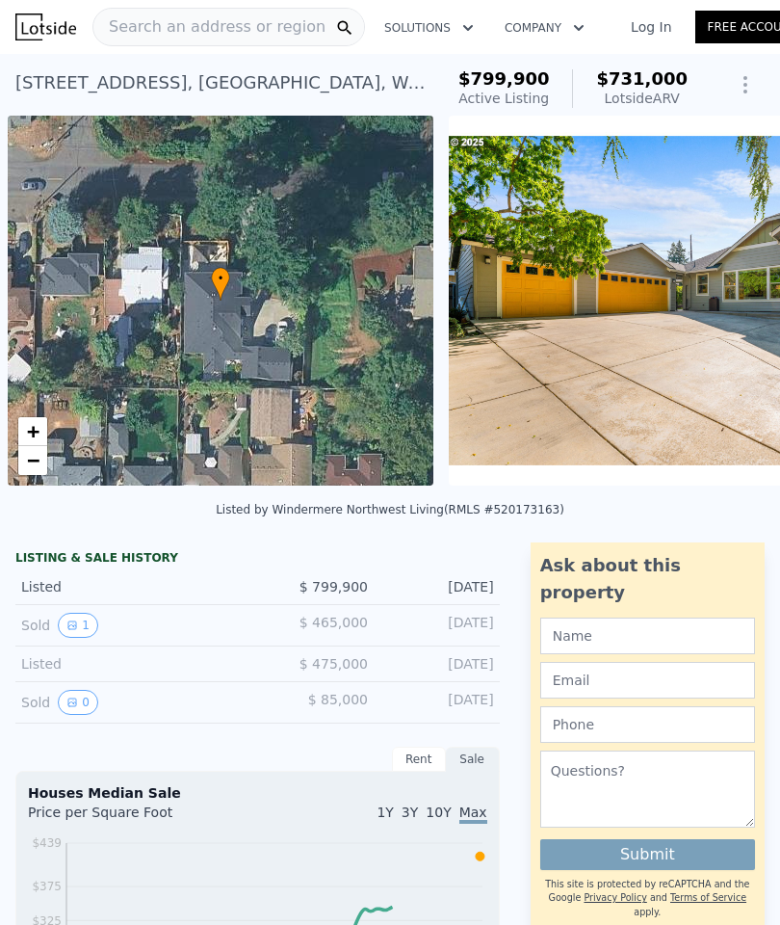
scroll to position [0, 8]
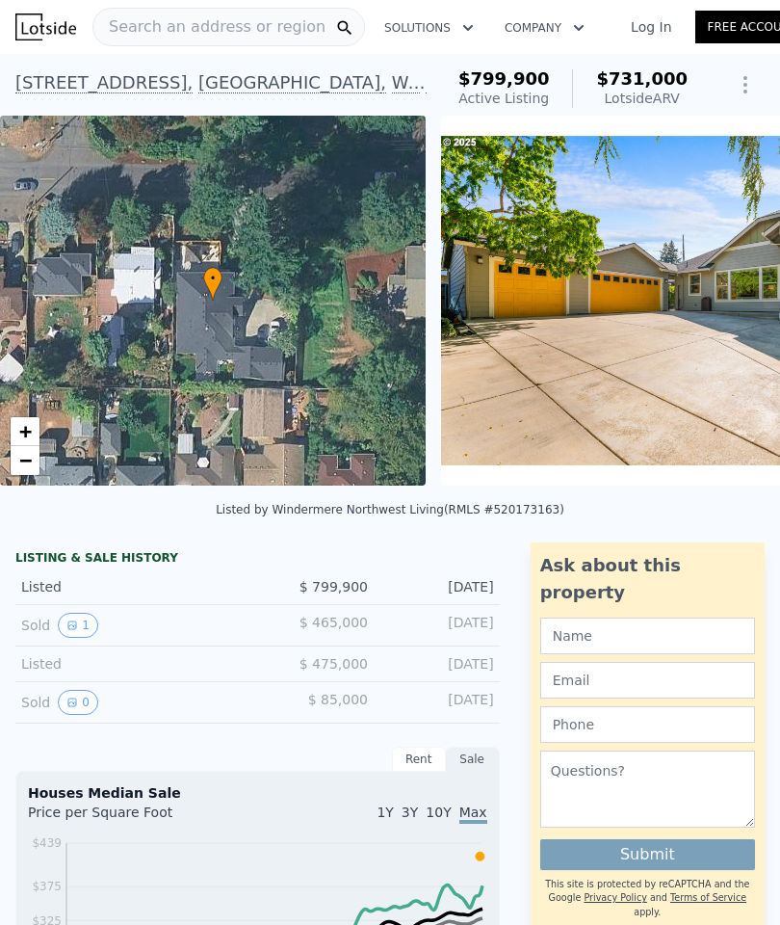
click at [139, 29] on span "Search an address or region" at bounding box center [209, 26] width 232 height 23
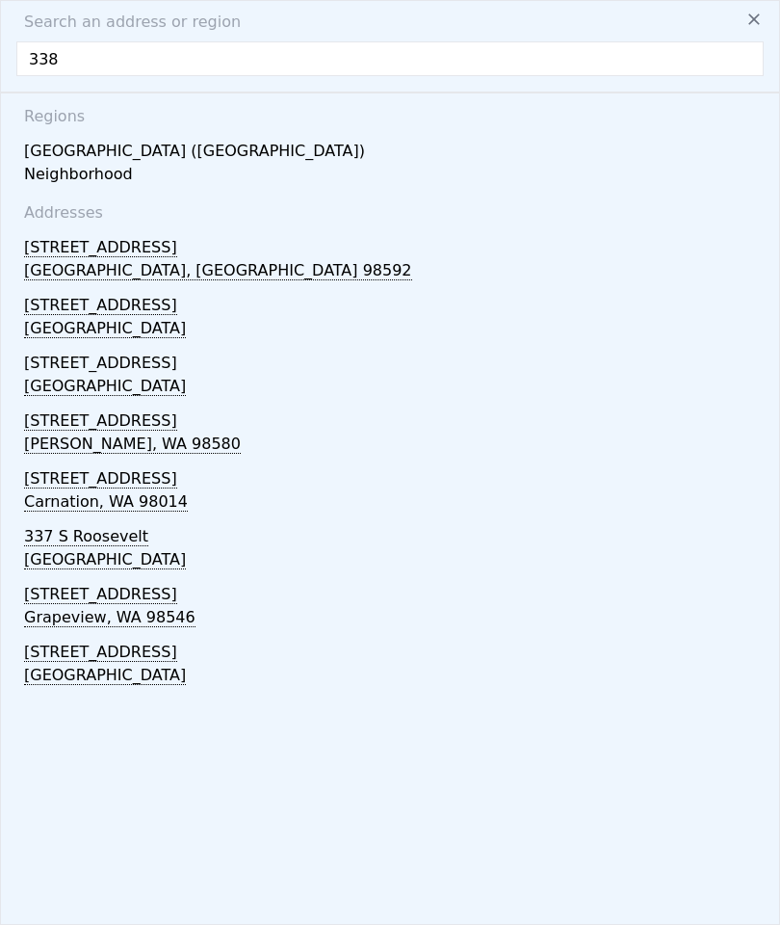
scroll to position [48, 0]
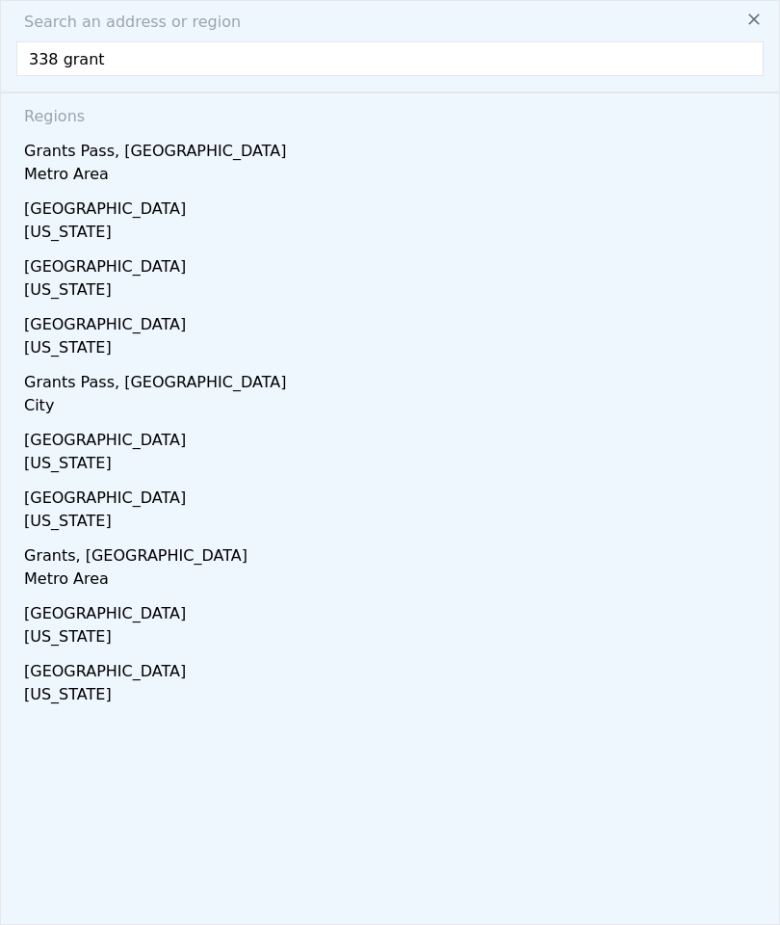
click at [53, 41] on input "338 grant" at bounding box center [390, 58] width 748 height 35
click at [154, 34] on div "Search an address or region 3308 grant Regions [GEOGRAPHIC_DATA], OR Metro Area…" at bounding box center [390, 462] width 780 height 925
click at [166, 41] on input "3308 grant" at bounding box center [390, 58] width 748 height 35
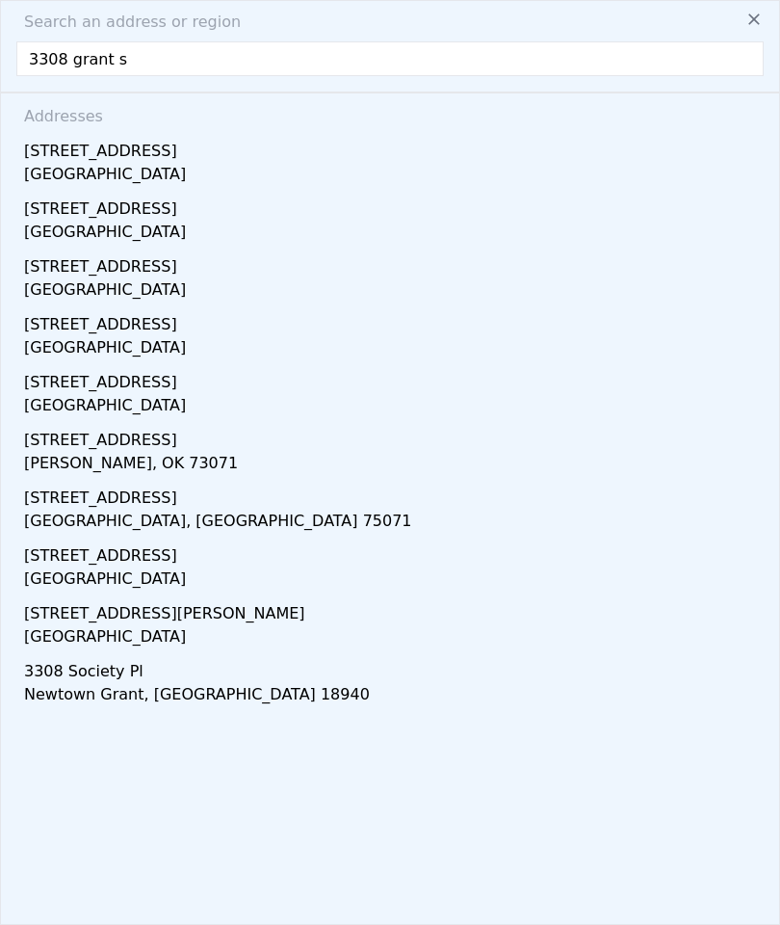
type input "[STREET_ADDRESS]"
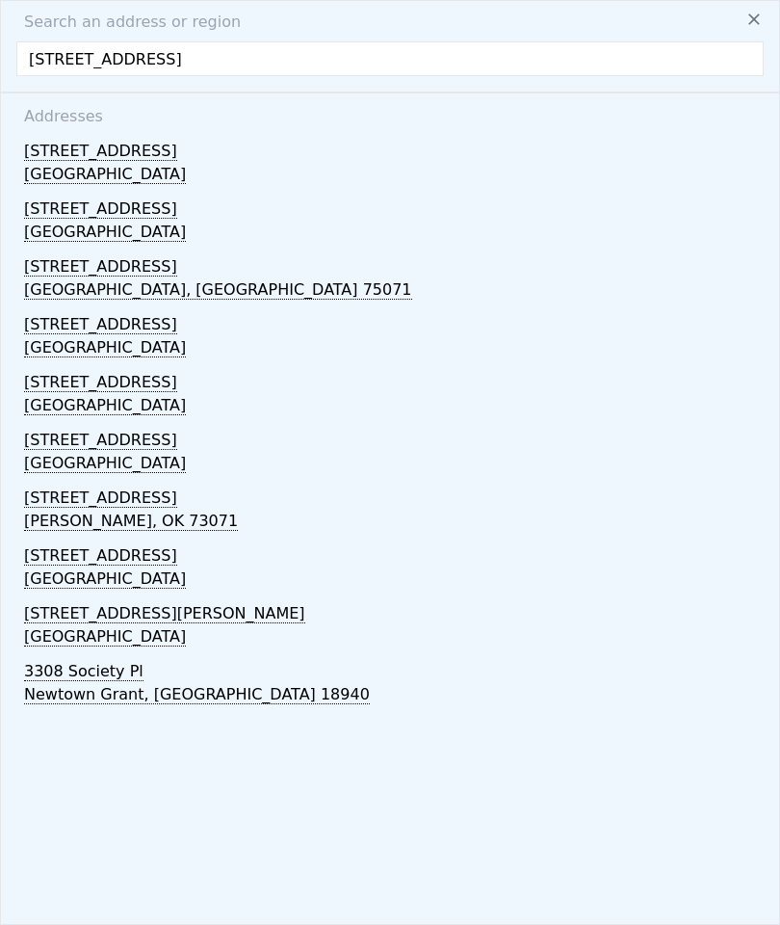
click at [53, 336] on div "[GEOGRAPHIC_DATA]" at bounding box center [394, 349] width 740 height 27
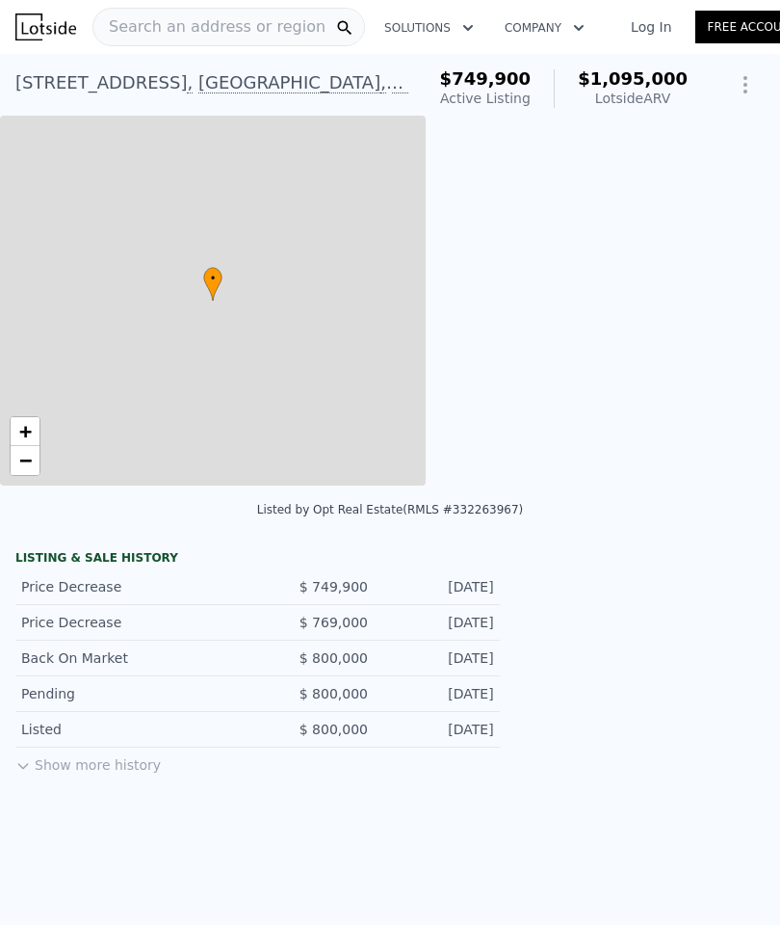
type input "3"
type input "1.5"
type input "1839"
type input "6098"
type input "10018"
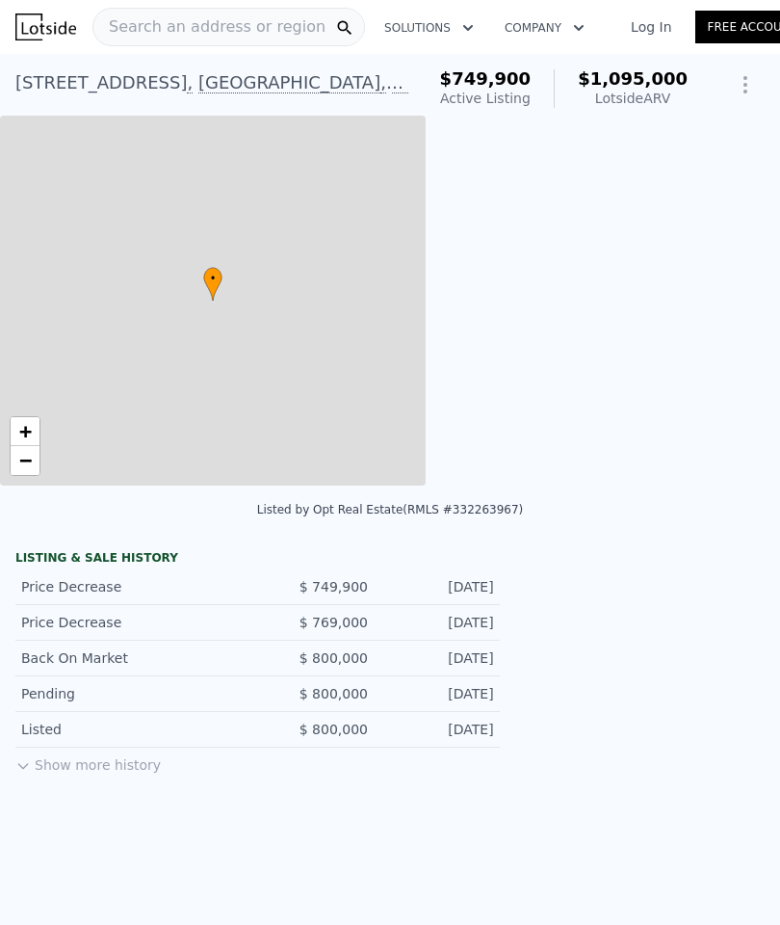
checkbox input "true"
type input "$ 1,095,000"
type input "7"
type input "$ 202,220"
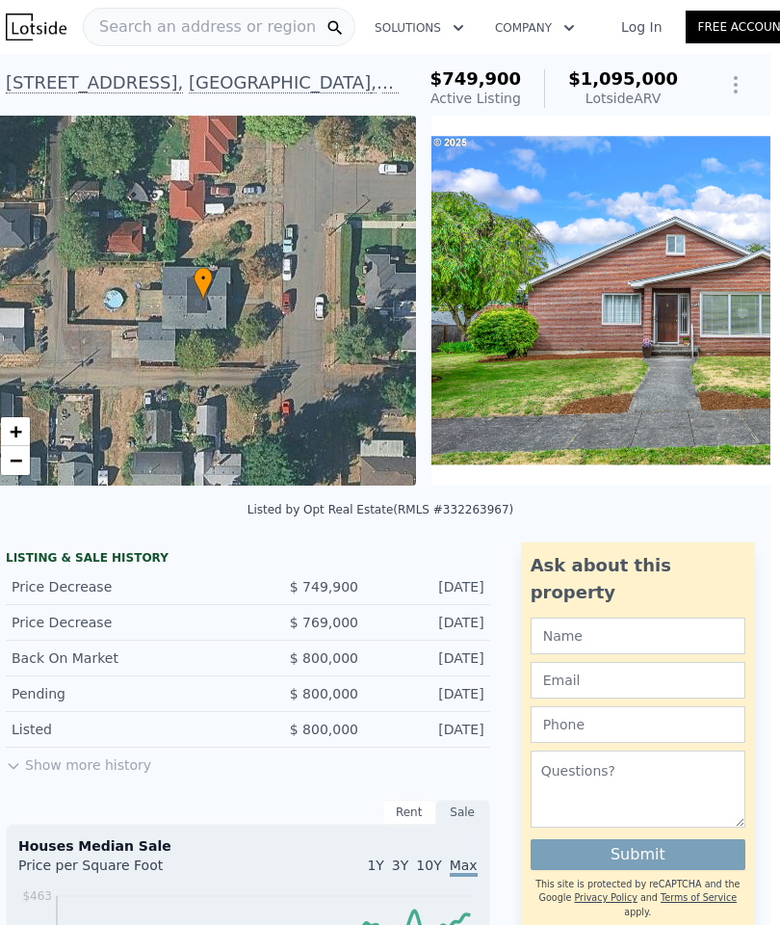
scroll to position [0, 10]
click at [517, 319] on img at bounding box center [678, 301] width 493 height 370
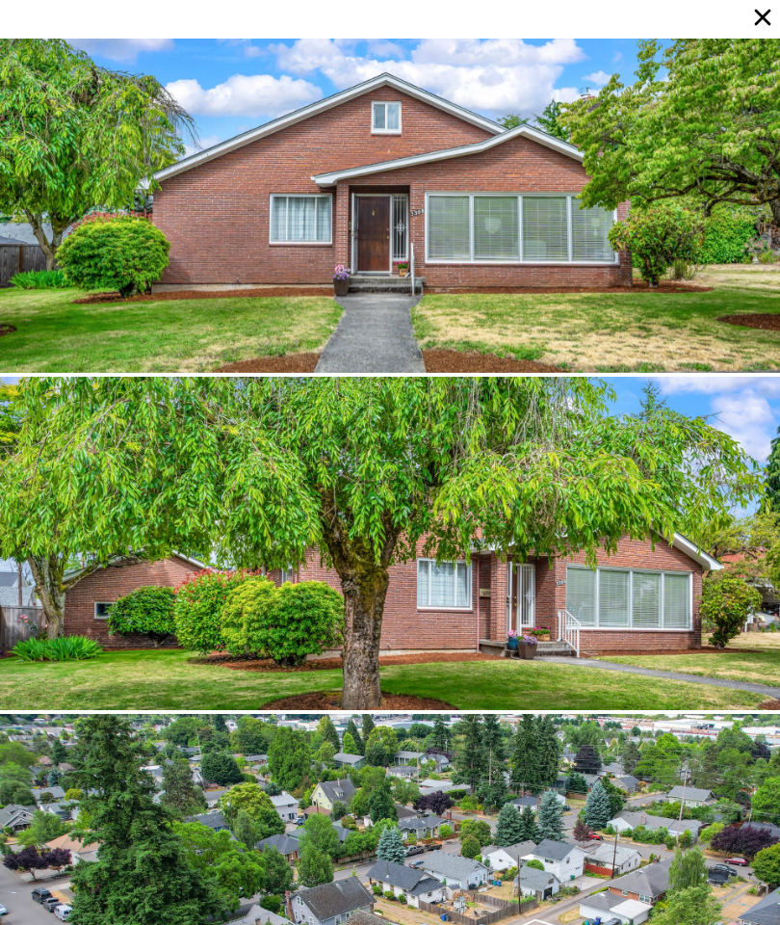
click at [776, 26] on icon at bounding box center [763, 17] width 27 height 27
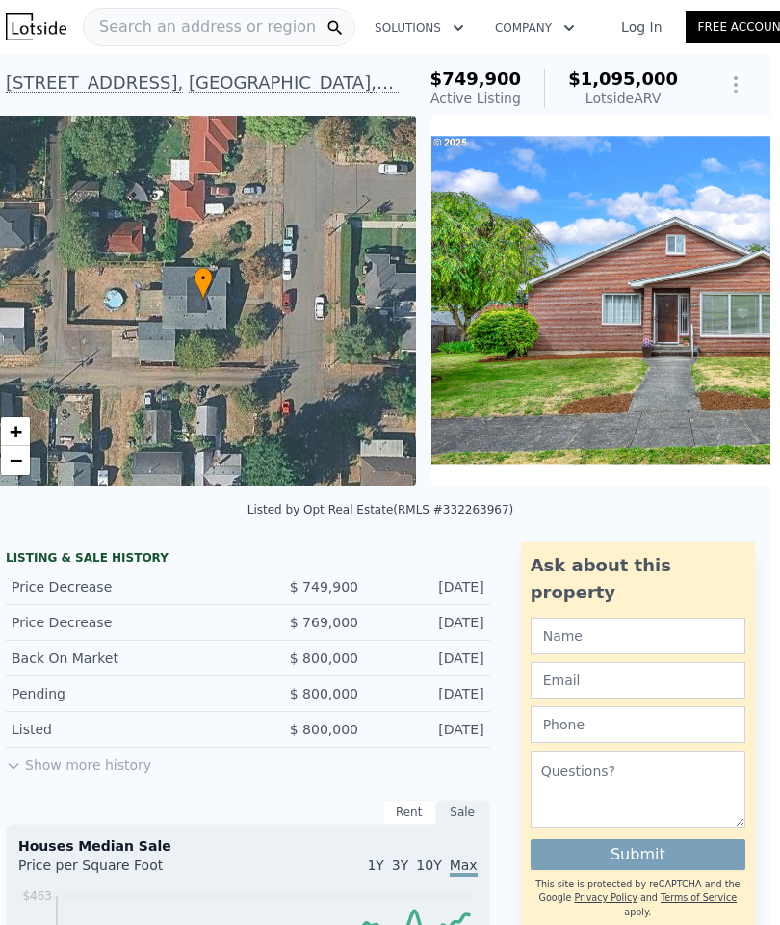
click at [627, 27] on link "Log In" at bounding box center [641, 26] width 87 height 19
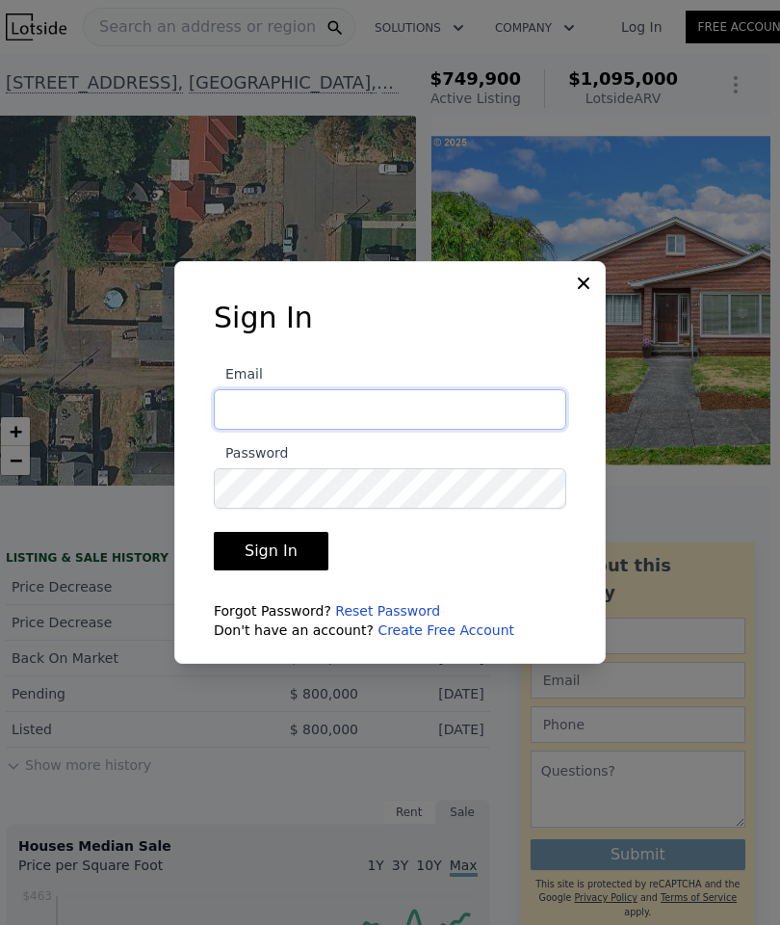
type input "[PERSON_NAME][EMAIL_ADDRESS][DOMAIN_NAME]"
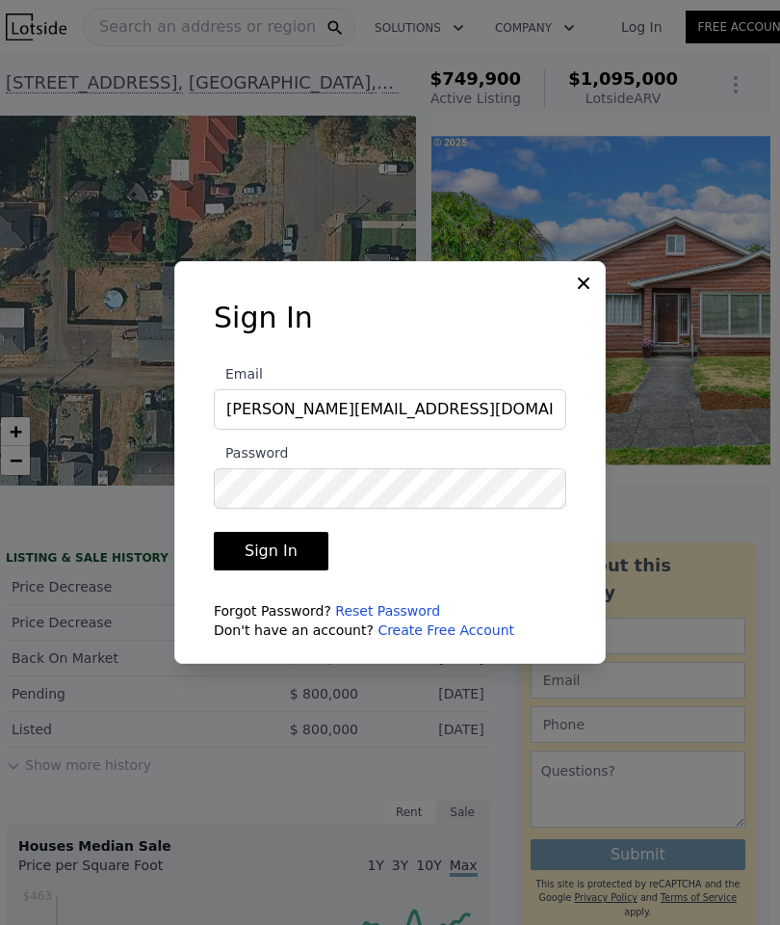
click at [264, 570] on button "Sign In" at bounding box center [271, 551] width 115 height 39
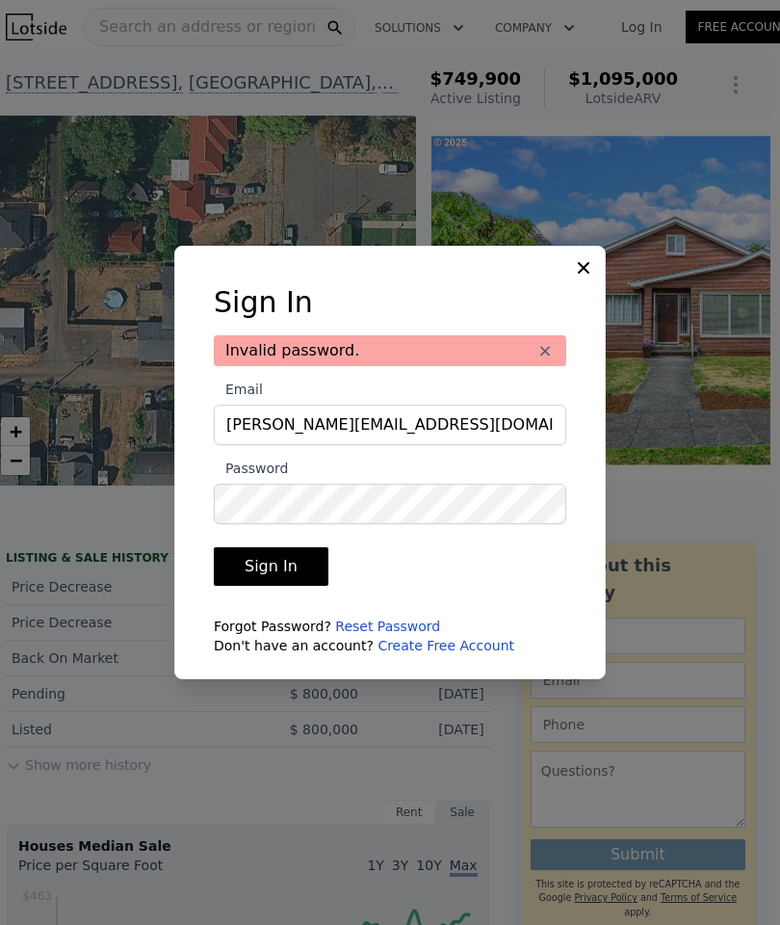
click at [251, 586] on button "Sign In" at bounding box center [271, 566] width 115 height 39
click at [256, 586] on button "Sign In" at bounding box center [271, 566] width 115 height 39
click at [357, 634] on link "Reset Password" at bounding box center [387, 626] width 105 height 15
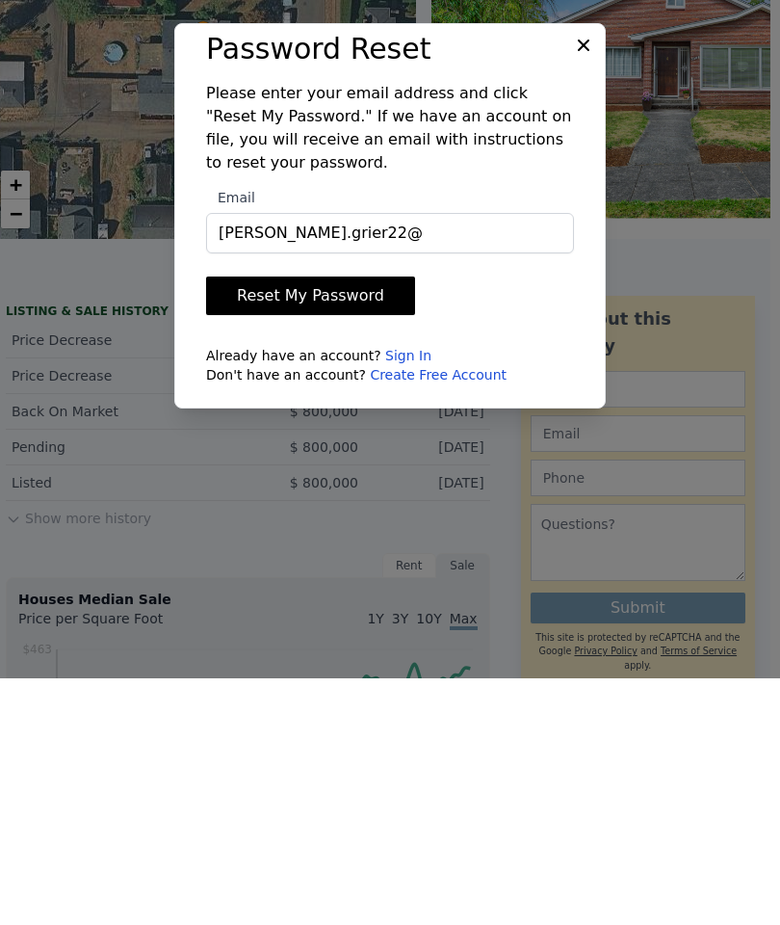
type input "[PERSON_NAME][EMAIL_ADDRESS][DOMAIN_NAME]"
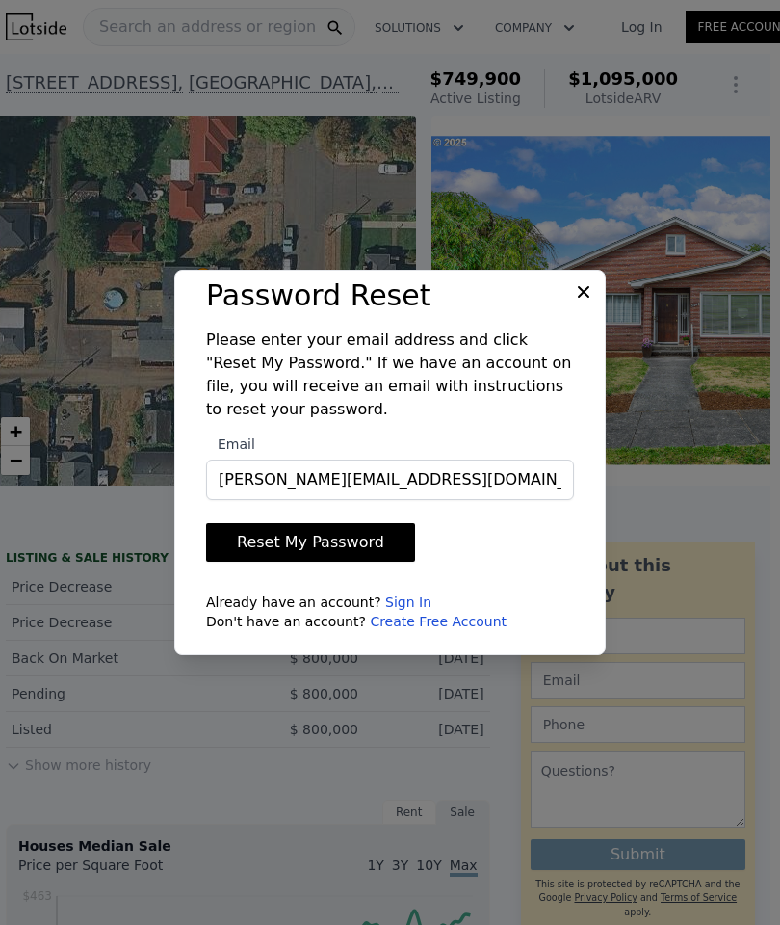
click at [270, 562] on button "Reset My Password" at bounding box center [310, 542] width 209 height 39
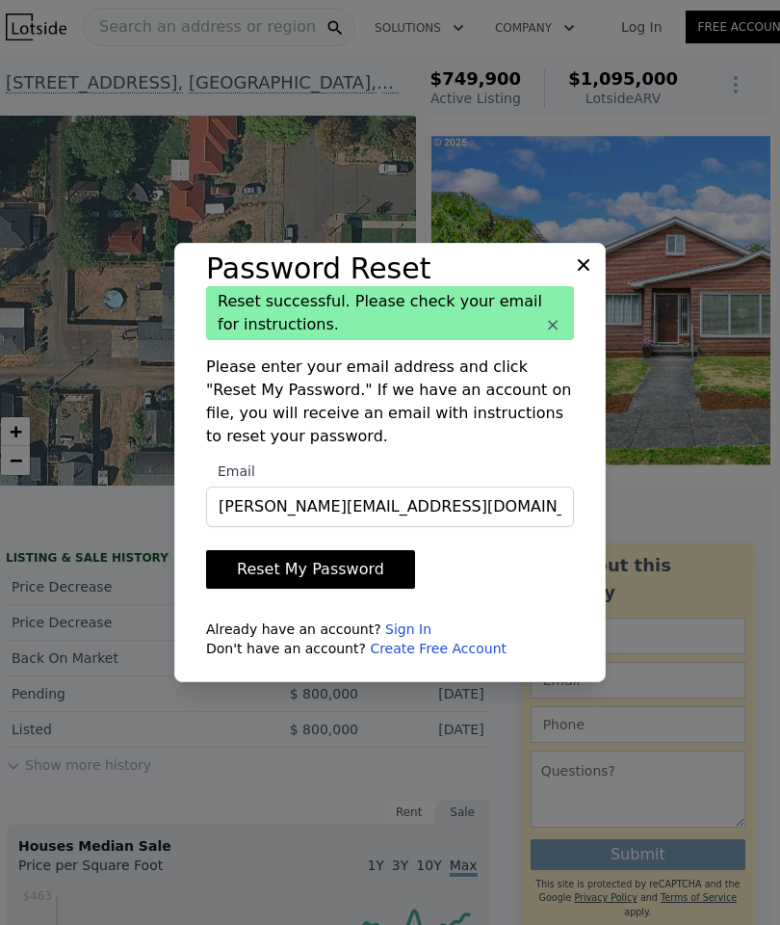
click at [280, 589] on button "Reset My Password" at bounding box center [310, 569] width 209 height 39
click at [569, 286] on h3 "Password Reset" at bounding box center [390, 268] width 368 height 35
click at [570, 286] on h3 "Password Reset" at bounding box center [390, 268] width 368 height 35
click at [575, 275] on icon at bounding box center [583, 264] width 19 height 19
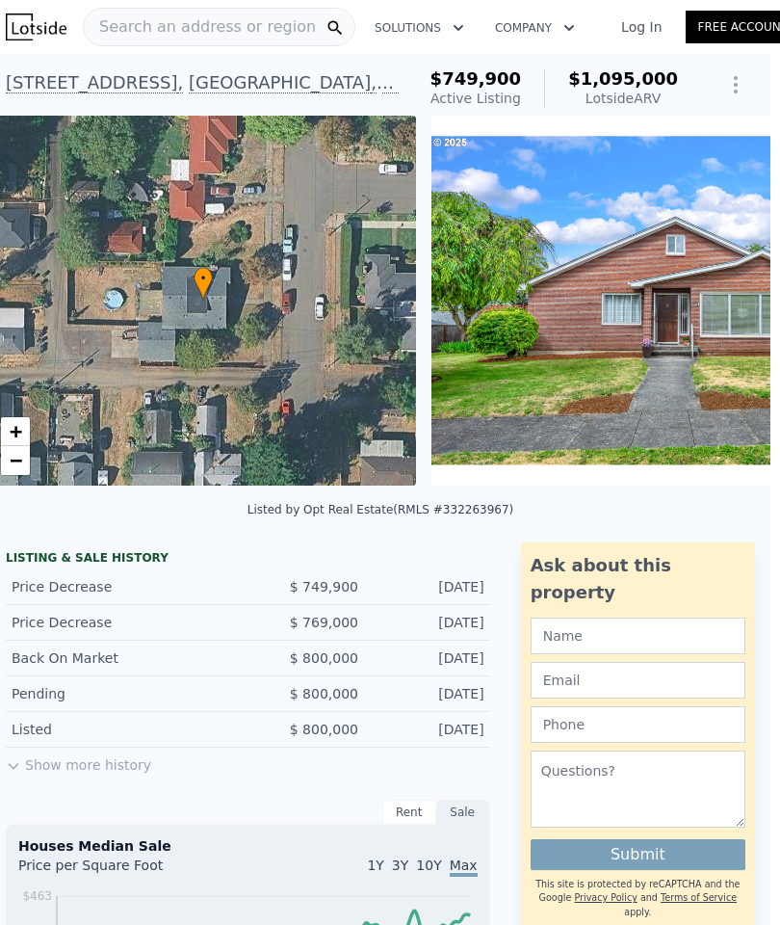
click at [576, 299] on img at bounding box center [678, 301] width 493 height 370
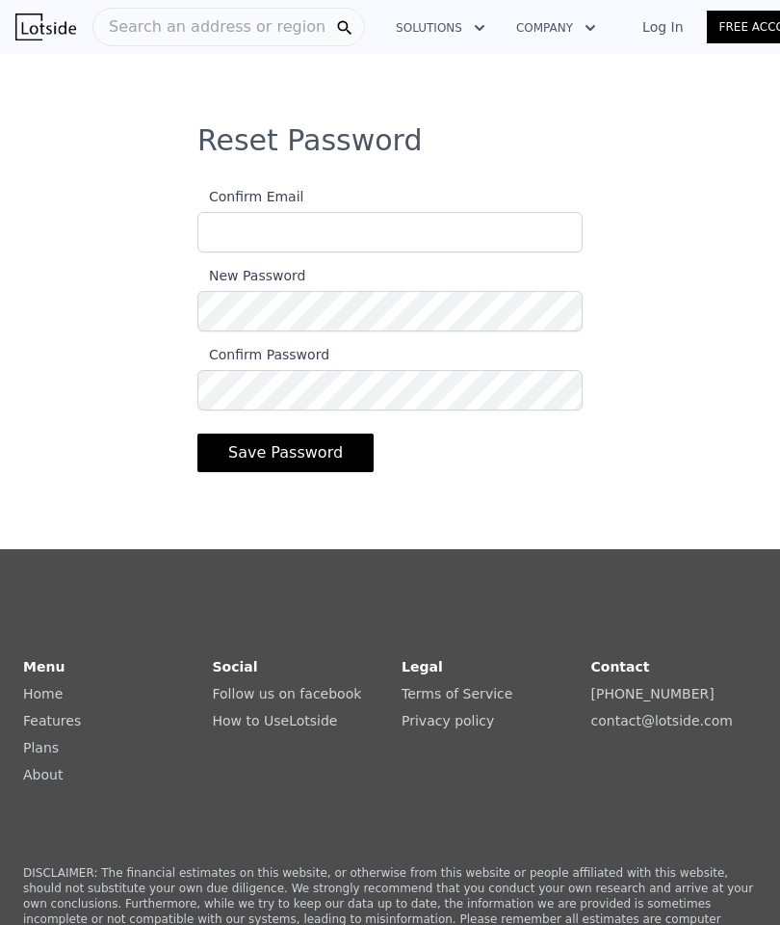
click at [236, 231] on input "Confirm Email" at bounding box center [390, 232] width 385 height 40
type input "[PERSON_NAME][EMAIL_ADDRESS][DOMAIN_NAME]"
click at [266, 461] on button "Save Password" at bounding box center [286, 453] width 176 height 39
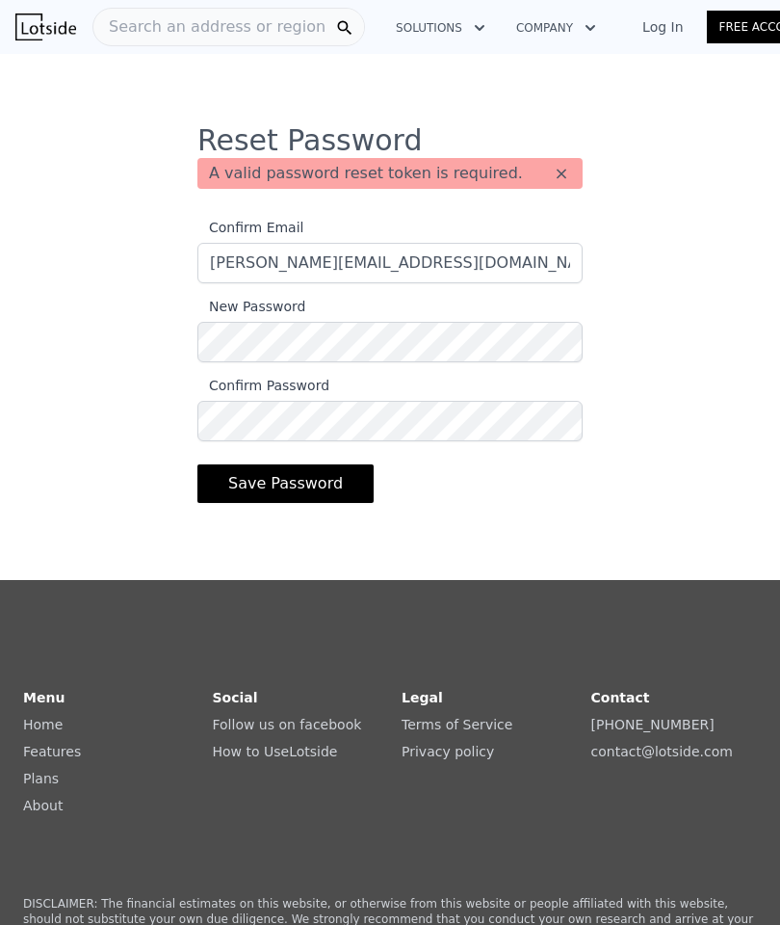
click at [261, 492] on button "Save Password" at bounding box center [286, 483] width 176 height 39
click at [268, 489] on button "Save Password" at bounding box center [286, 483] width 176 height 39
click at [248, 482] on button "Save Password" at bounding box center [286, 483] width 176 height 39
click at [569, 170] on button "×" at bounding box center [561, 173] width 19 height 19
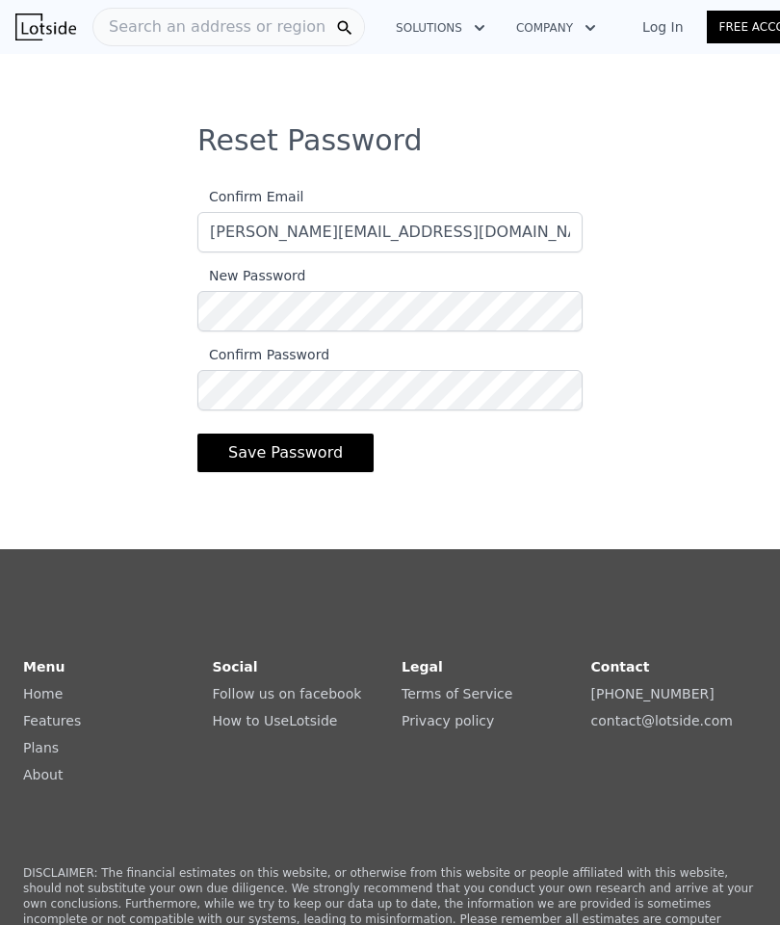
click at [241, 460] on button "Save Password" at bounding box center [286, 453] width 176 height 39
